Goal: Navigation & Orientation: Locate item on page

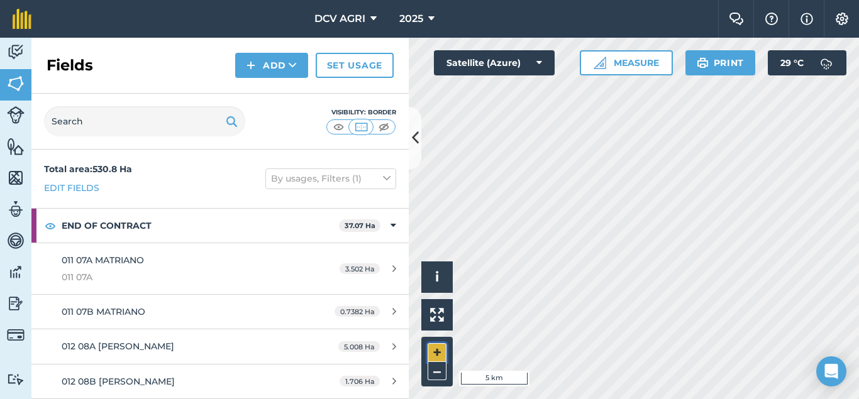
click at [430, 349] on button "+" at bounding box center [437, 352] width 19 height 19
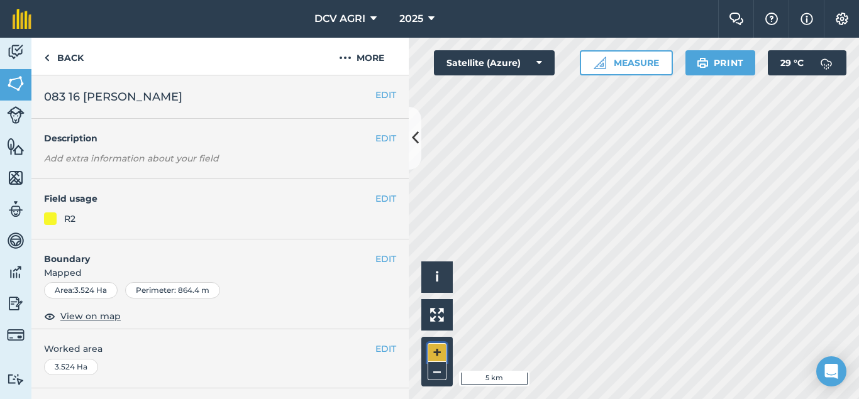
click at [430, 349] on button "+" at bounding box center [437, 352] width 19 height 19
click at [508, 64] on div "Hello i © 2025 TomTom, Microsoft 500 m + – Satellite (Azure) Measure Print 29 °…" at bounding box center [634, 219] width 450 height 362
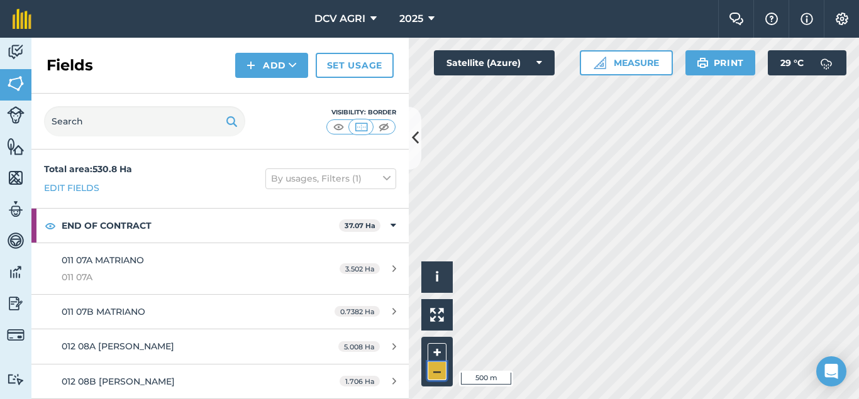
click at [436, 366] on button "–" at bounding box center [437, 371] width 19 height 18
click at [510, 65] on div "Hello i © 2025 TomTom, Microsoft 1000 m + – Satellite (Azure) Measure Print 29 …" at bounding box center [634, 219] width 450 height 362
click at [430, 357] on button "+" at bounding box center [437, 352] width 19 height 19
